Goal: Information Seeking & Learning: Learn about a topic

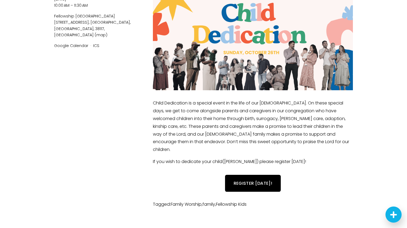
click at [55, 137] on div "Child Dedication [DATE] 10:00 AM 11:30 AM Fellowship [GEOGRAPHIC_DATA] [STREET_…" at bounding box center [99, 94] width 90 height 232
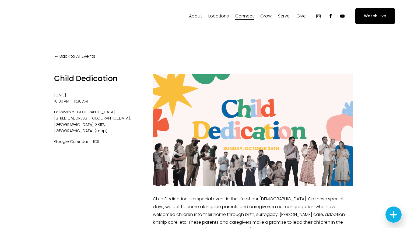
click at [68, 60] on link "Back to All Events" at bounding box center [74, 57] width 41 height 8
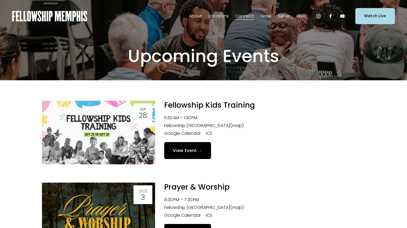
click at [0, 0] on span "Our Beliefs" at bounding box center [0, 0] width 0 height 0
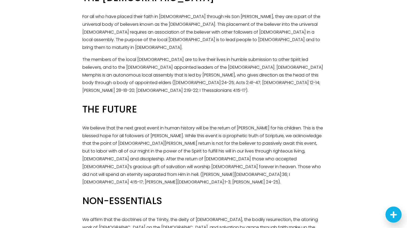
scroll to position [757, 0]
